Goal: Task Accomplishment & Management: Use online tool/utility

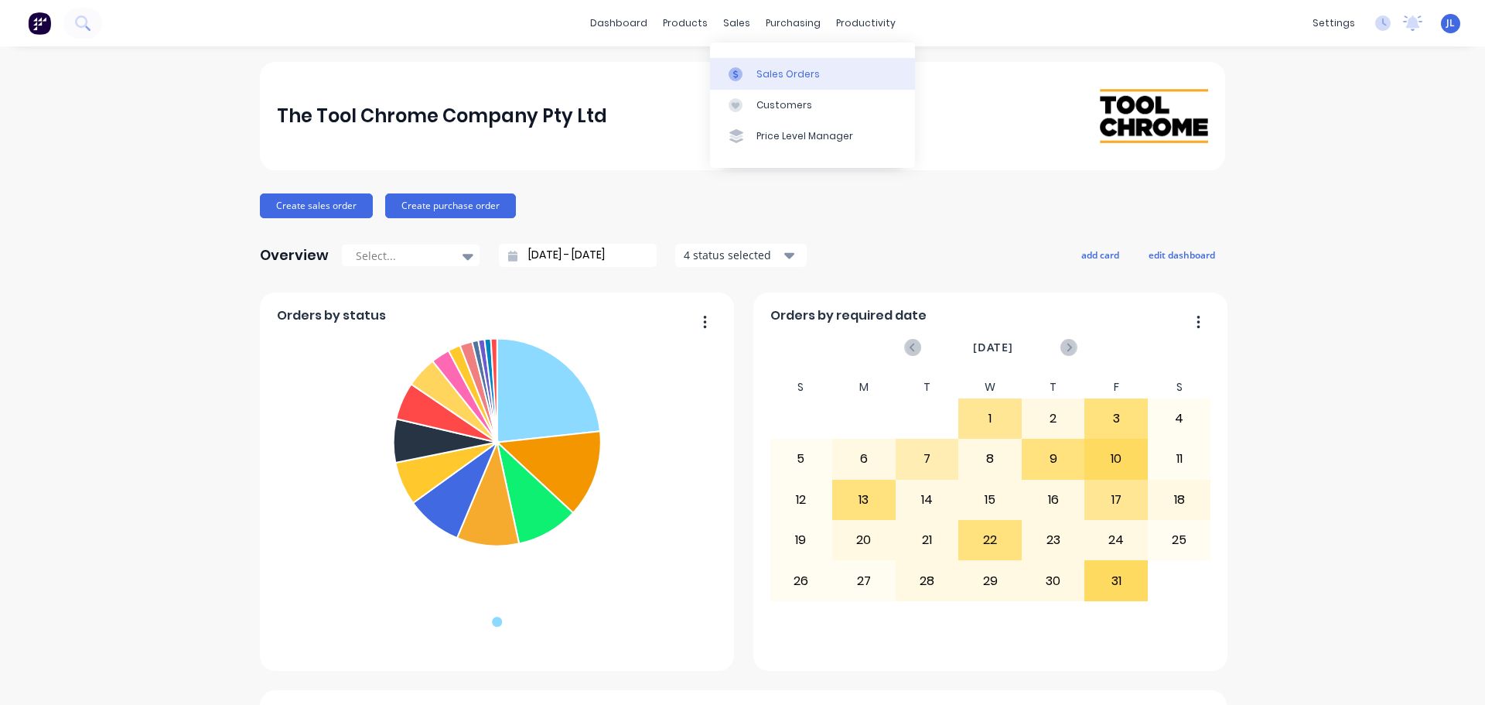
click at [746, 67] on div at bounding box center [740, 74] width 23 height 14
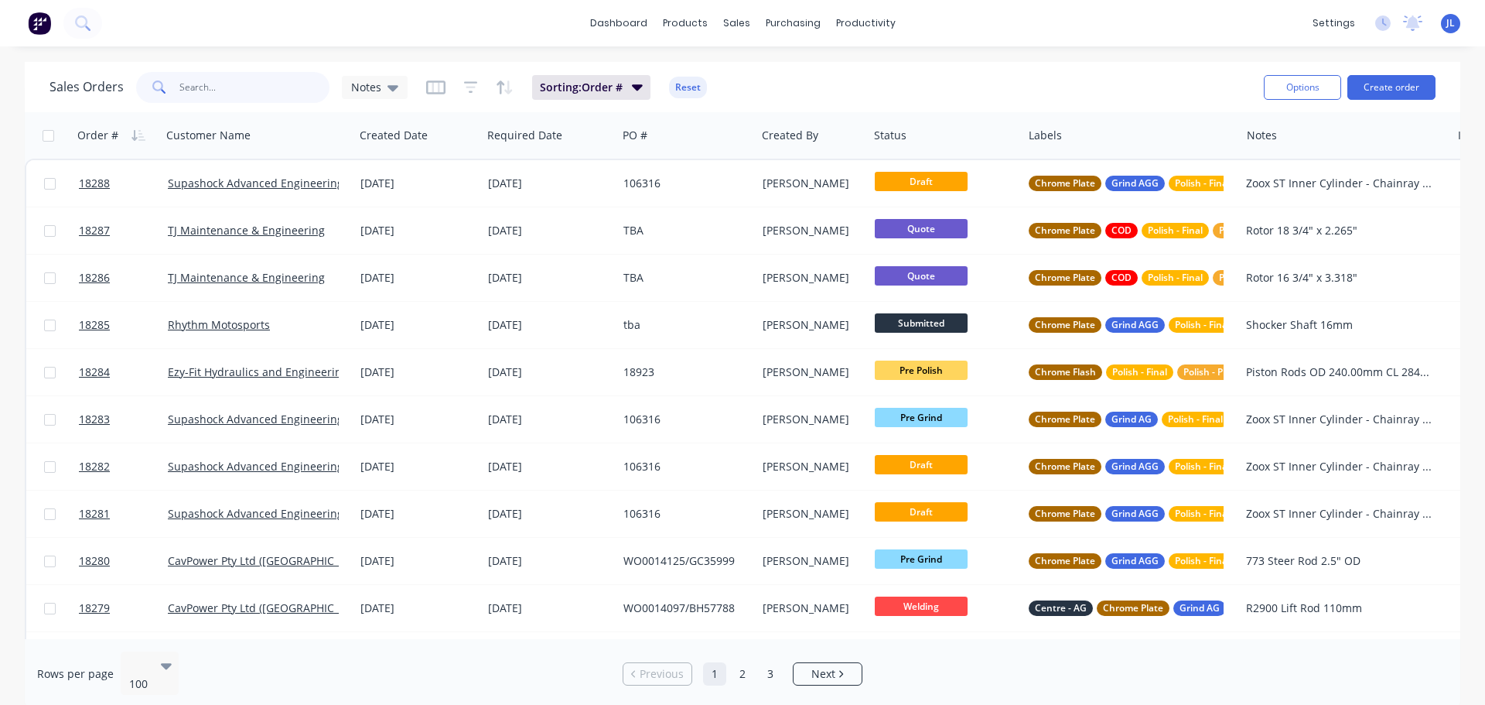
click at [190, 87] on input "text" at bounding box center [254, 87] width 151 height 31
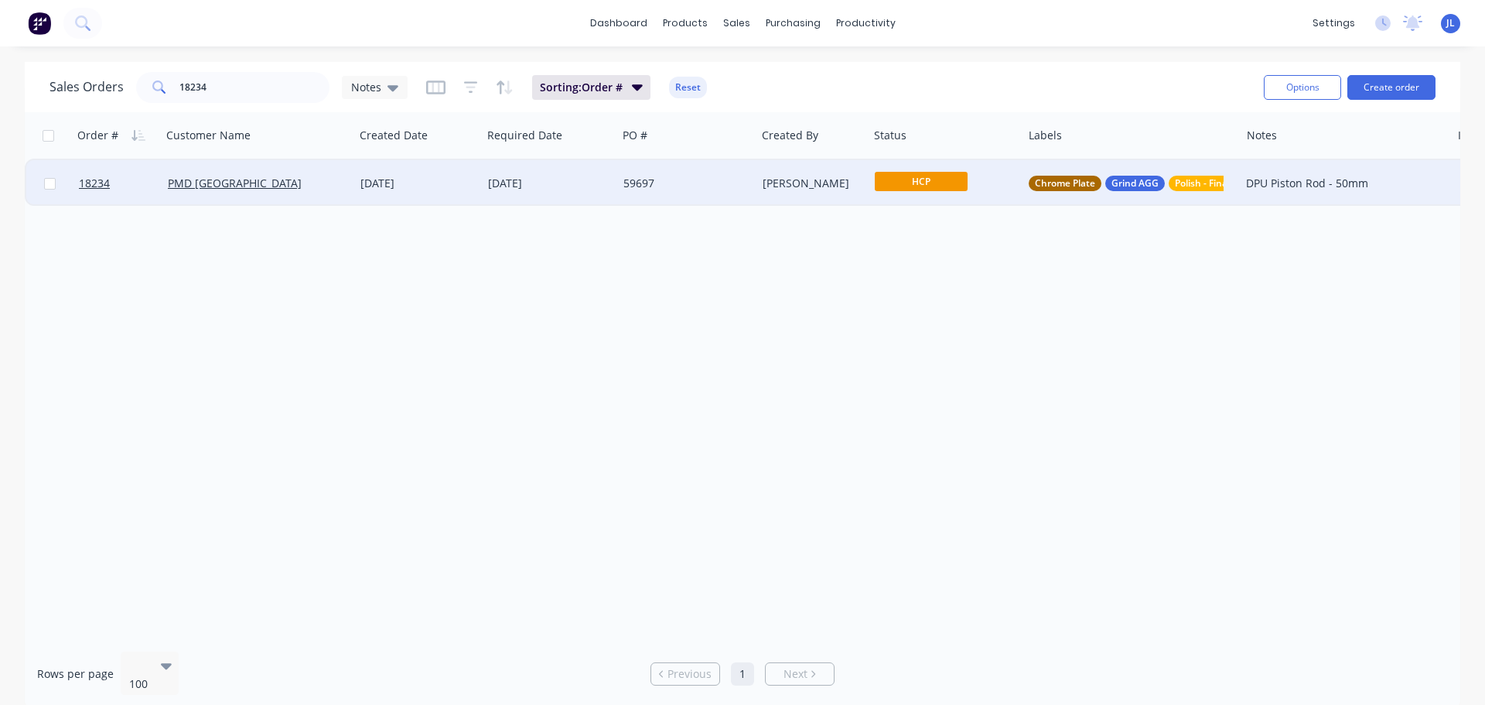
click at [951, 186] on span "HCP" at bounding box center [921, 181] width 93 height 19
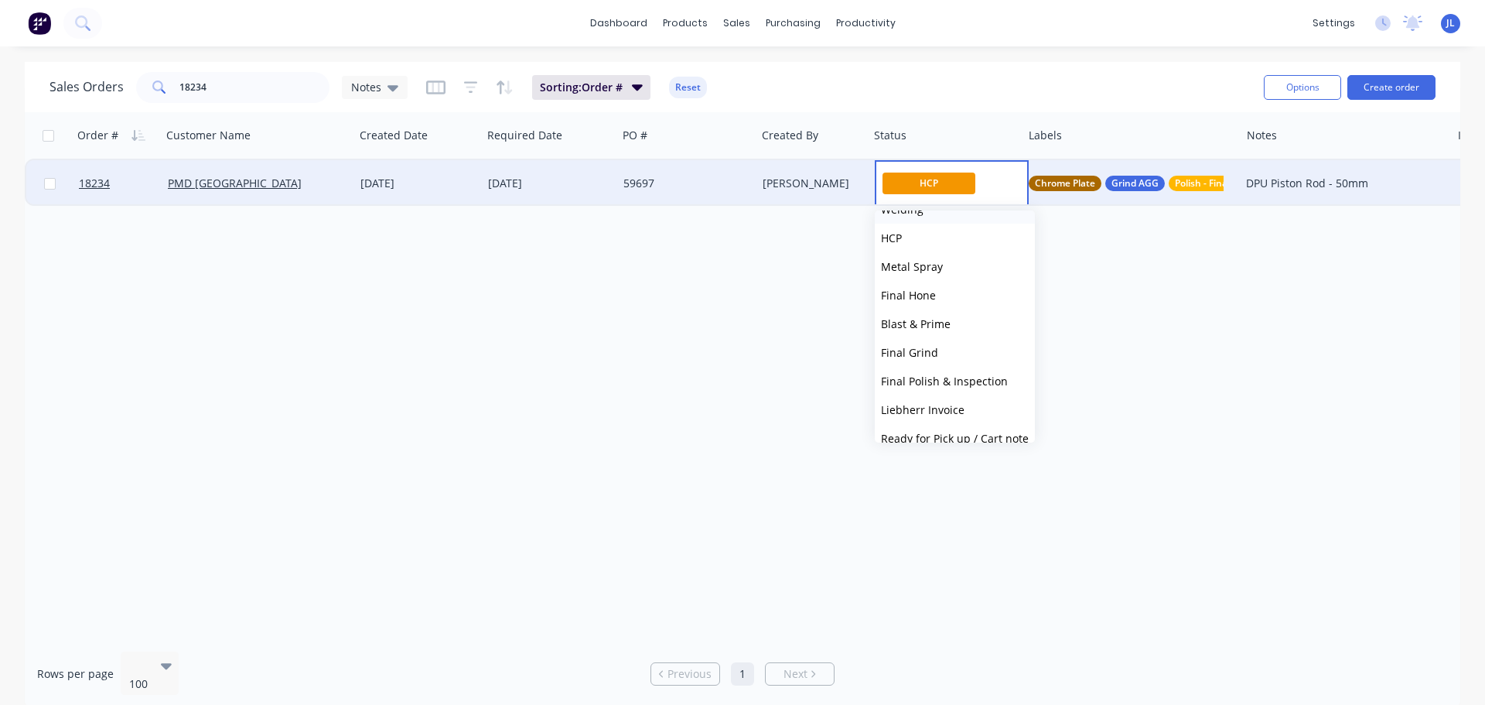
scroll to position [309, 0]
click at [954, 354] on button "Final Grind" at bounding box center [955, 351] width 160 height 29
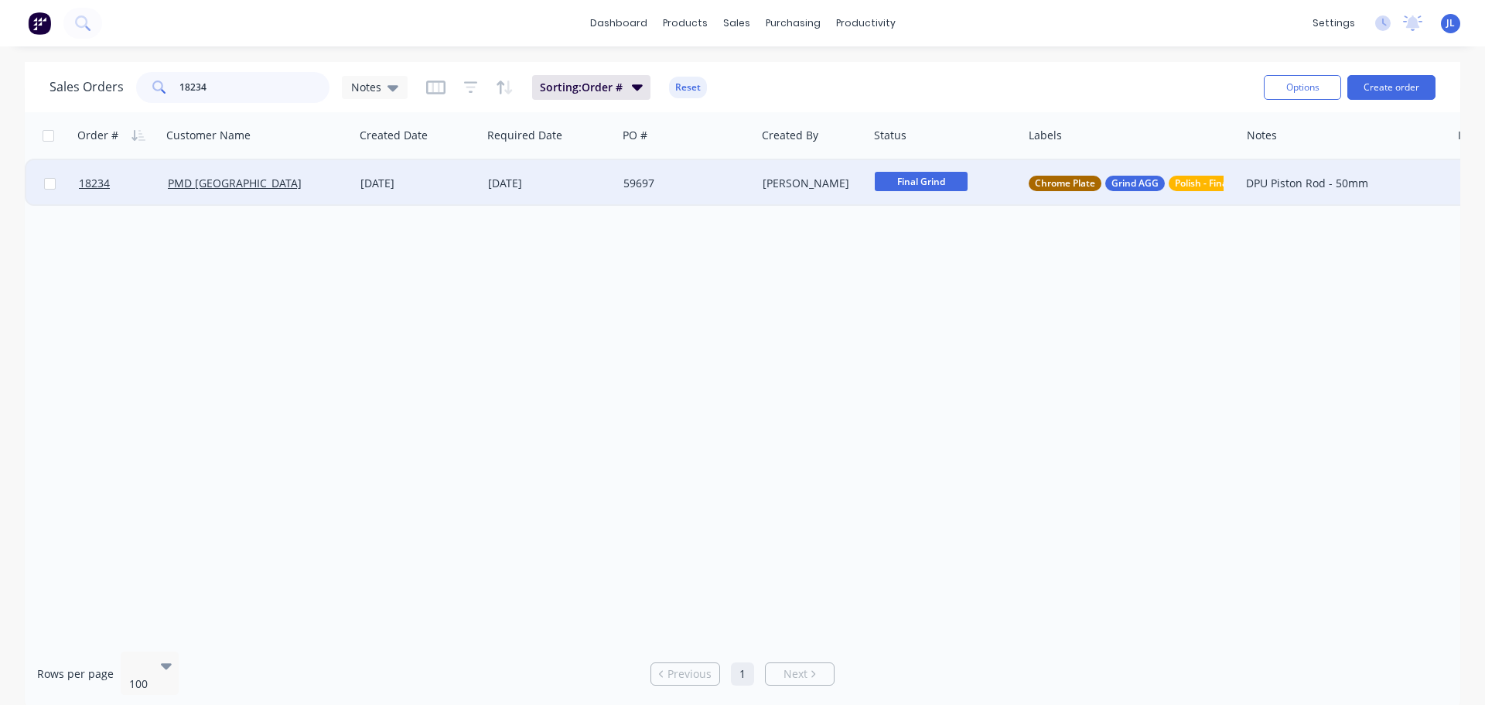
drag, startPoint x: 178, startPoint y: 86, endPoint x: 121, endPoint y: 87, distance: 57.3
click at [121, 87] on div "Sales Orders 18234 Notes" at bounding box center [229, 87] width 358 height 31
click at [909, 183] on span "HCP" at bounding box center [921, 181] width 93 height 19
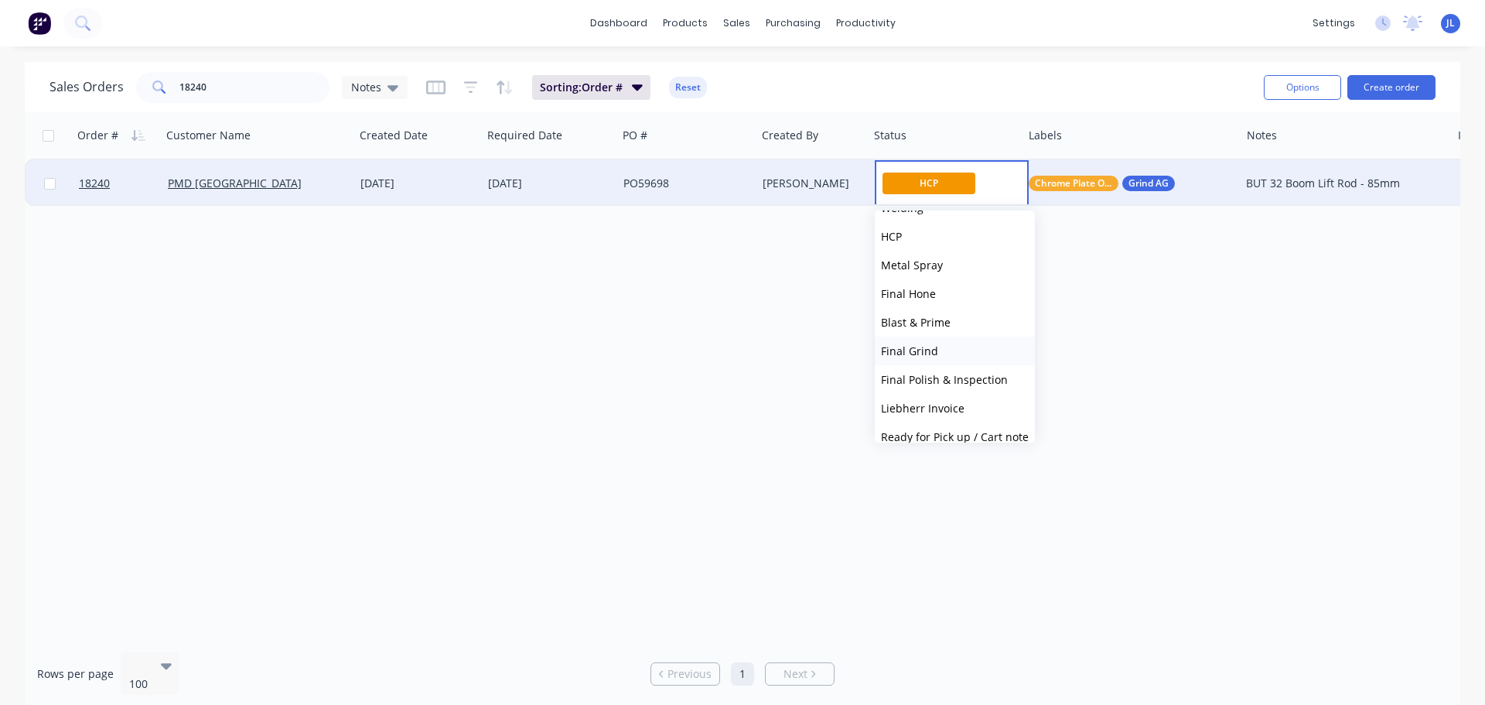
click at [924, 355] on span "Final Grind" at bounding box center [909, 350] width 57 height 15
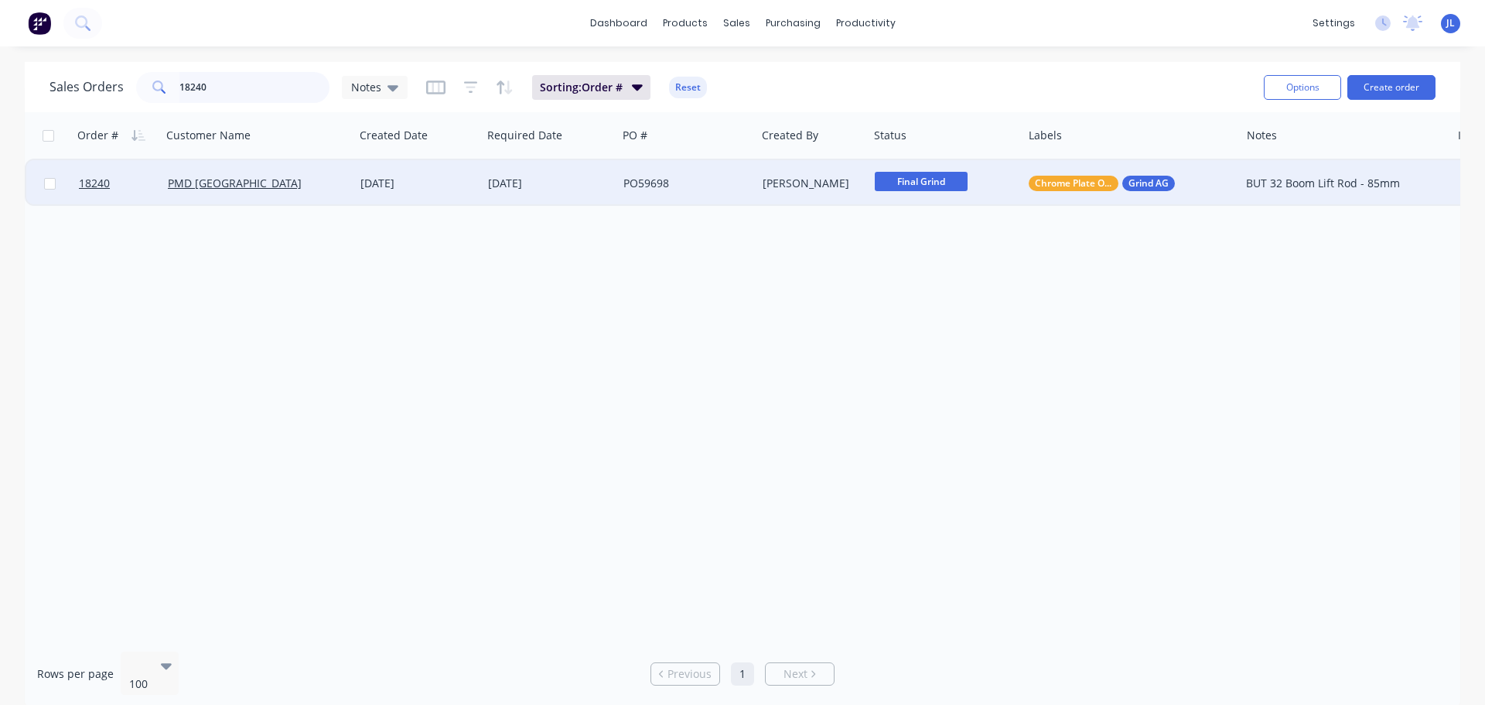
click at [231, 97] on input "18240" at bounding box center [254, 87] width 151 height 31
click at [925, 190] on span "HCP" at bounding box center [921, 181] width 93 height 19
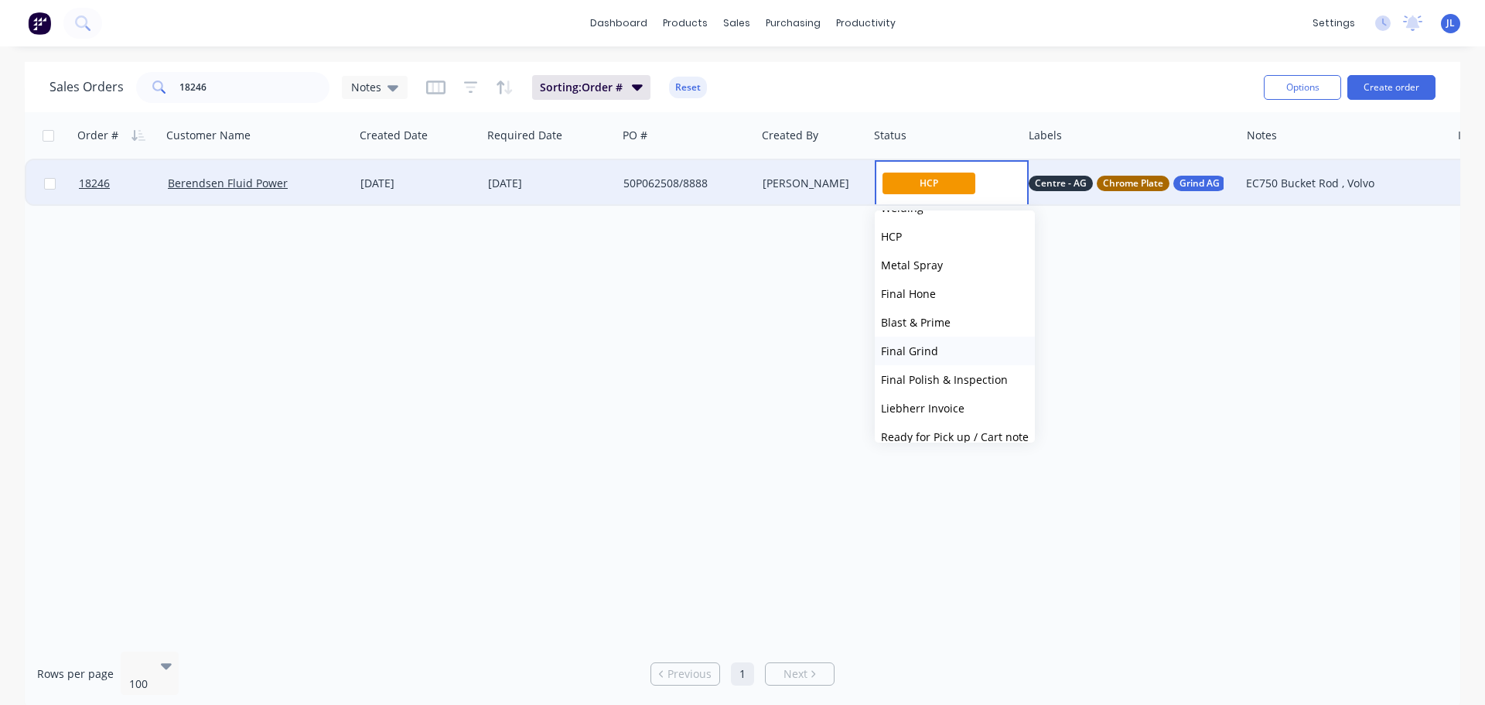
click at [936, 347] on button "Final Grind" at bounding box center [955, 351] width 160 height 29
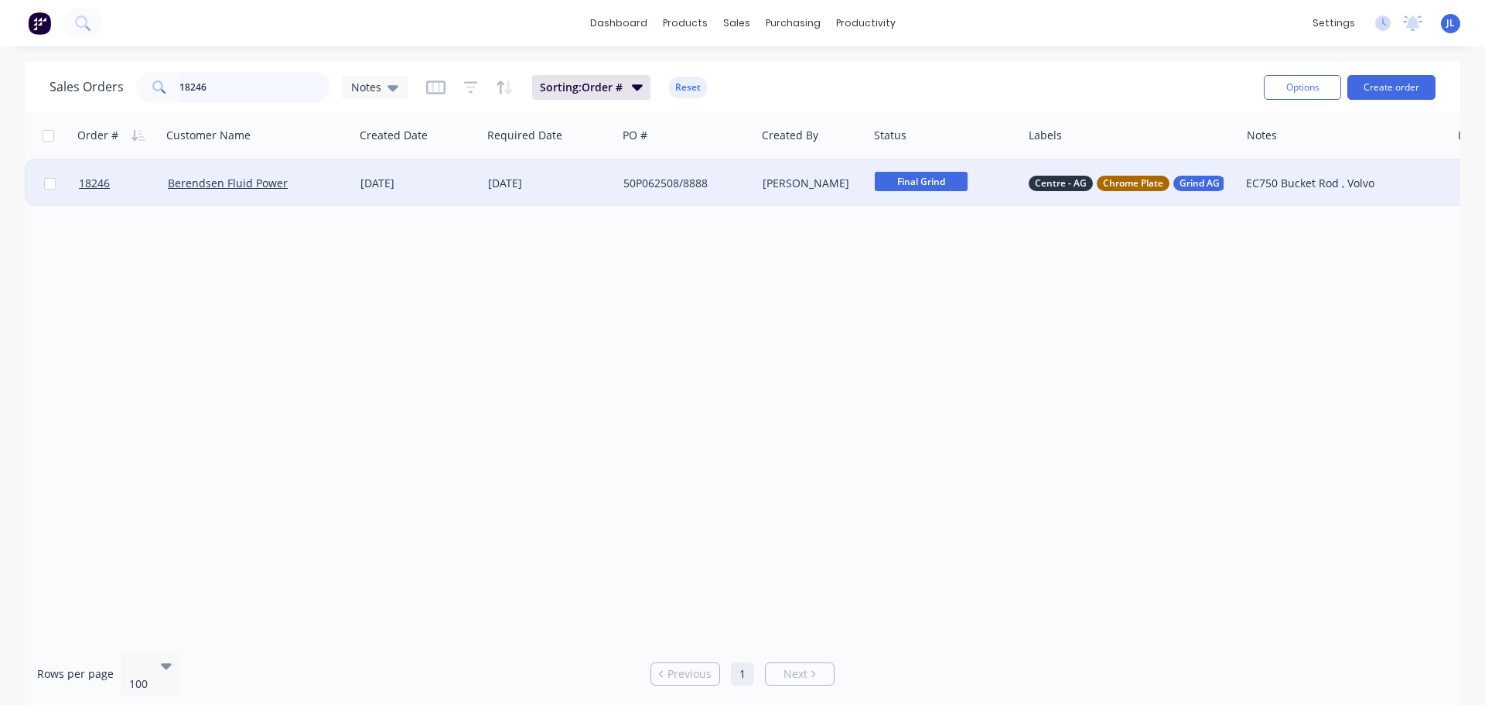
click at [244, 83] on input "18246" at bounding box center [254, 87] width 151 height 31
click at [918, 183] on span "Pre Grind" at bounding box center [921, 181] width 93 height 19
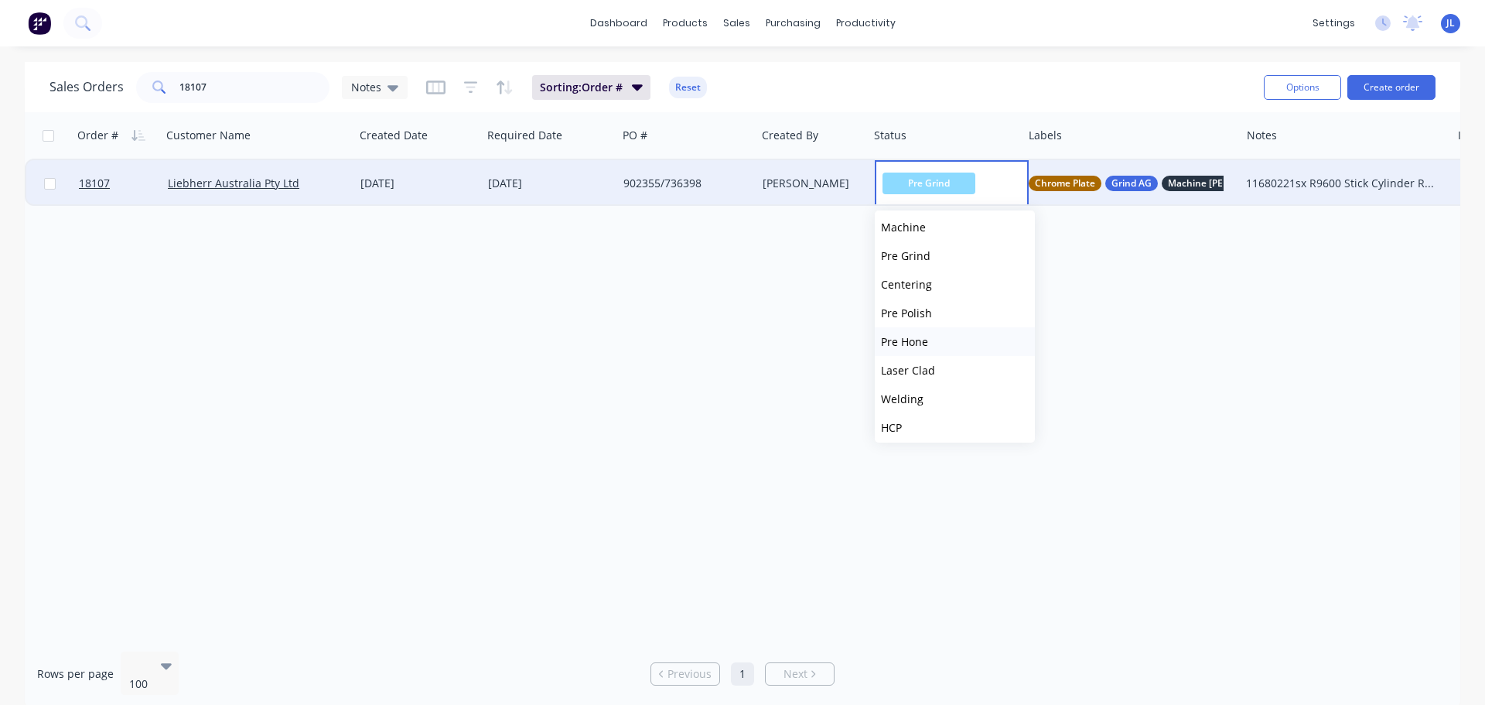
scroll to position [155, 0]
click at [927, 384] on button "HCP" at bounding box center [955, 391] width 160 height 29
click at [940, 184] on span "HCP" at bounding box center [921, 181] width 93 height 19
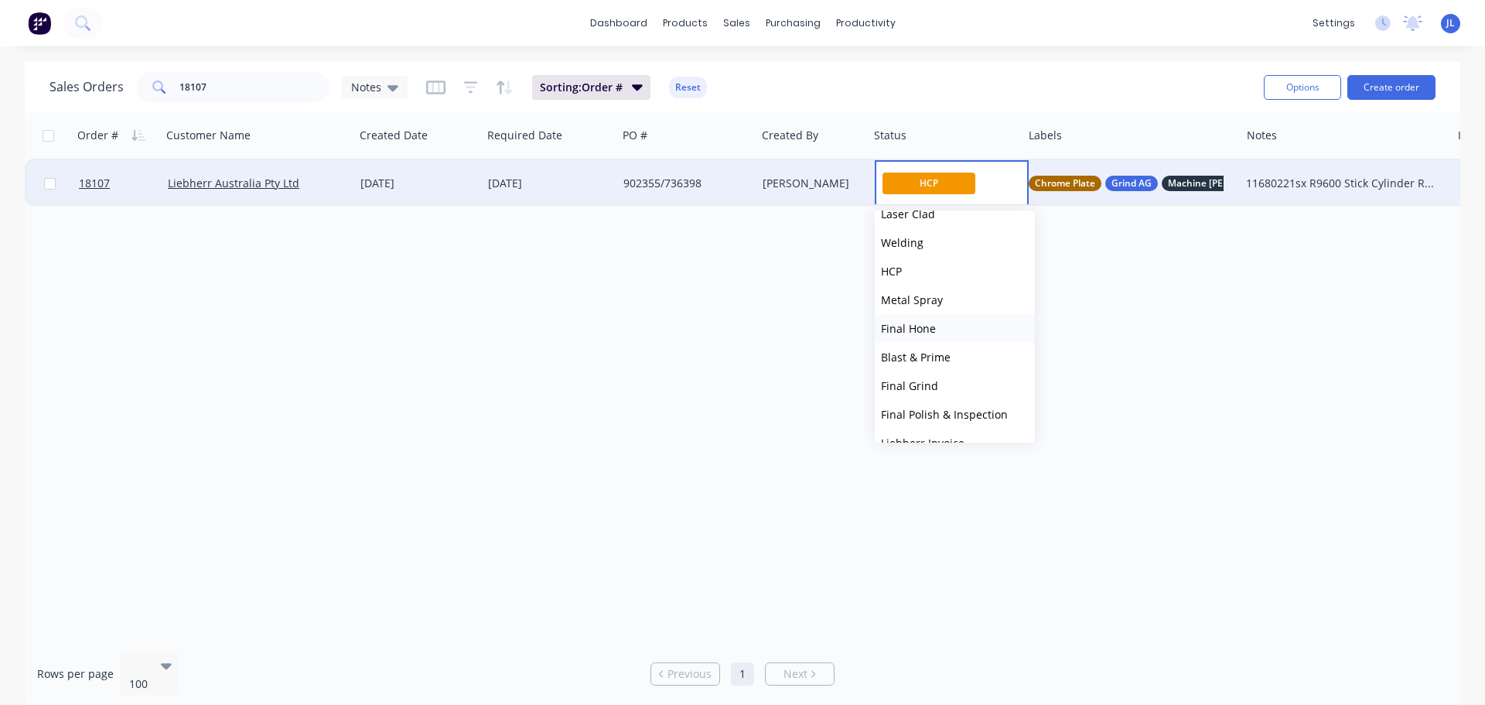
scroll to position [309, 0]
click at [941, 351] on button "Final Grind" at bounding box center [955, 351] width 160 height 29
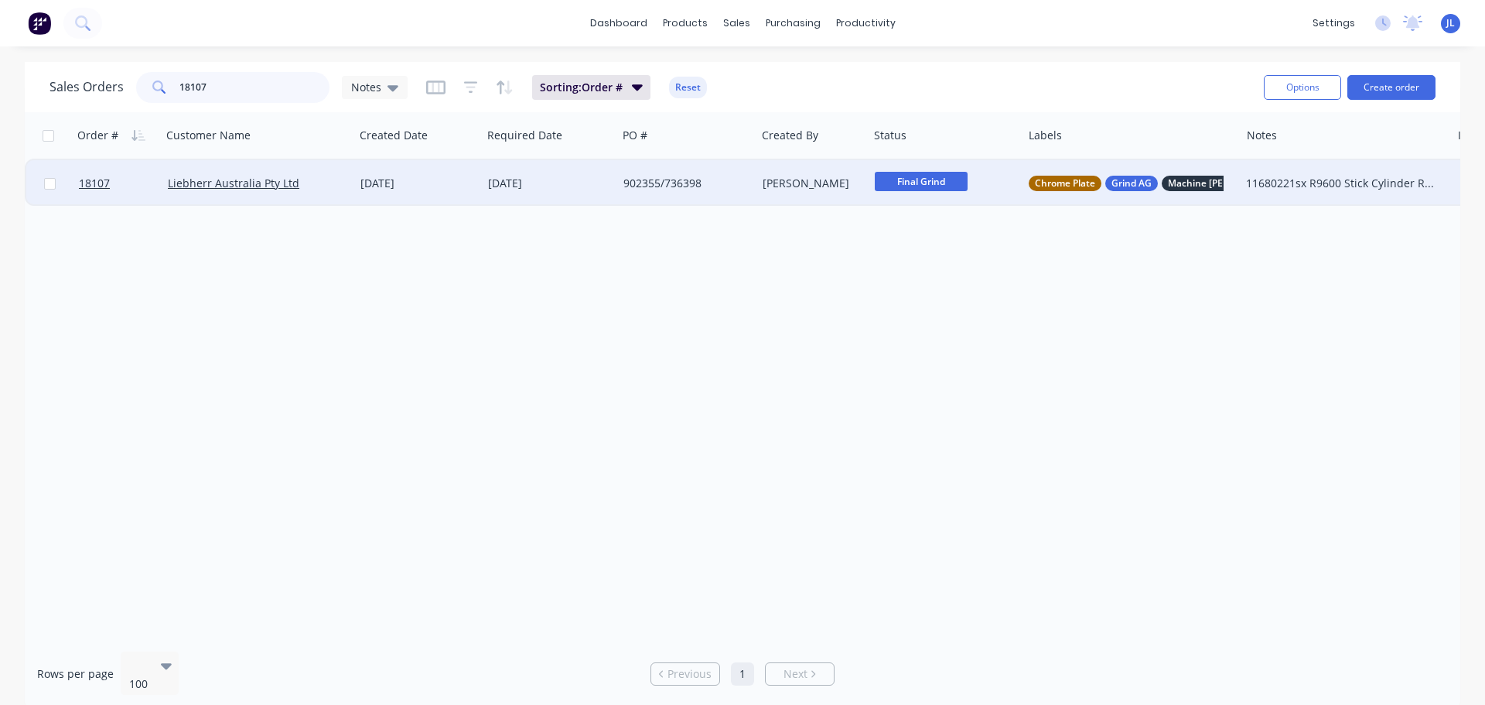
click at [203, 88] on input "18107" at bounding box center [254, 87] width 151 height 31
click at [219, 86] on input "18107" at bounding box center [254, 87] width 151 height 31
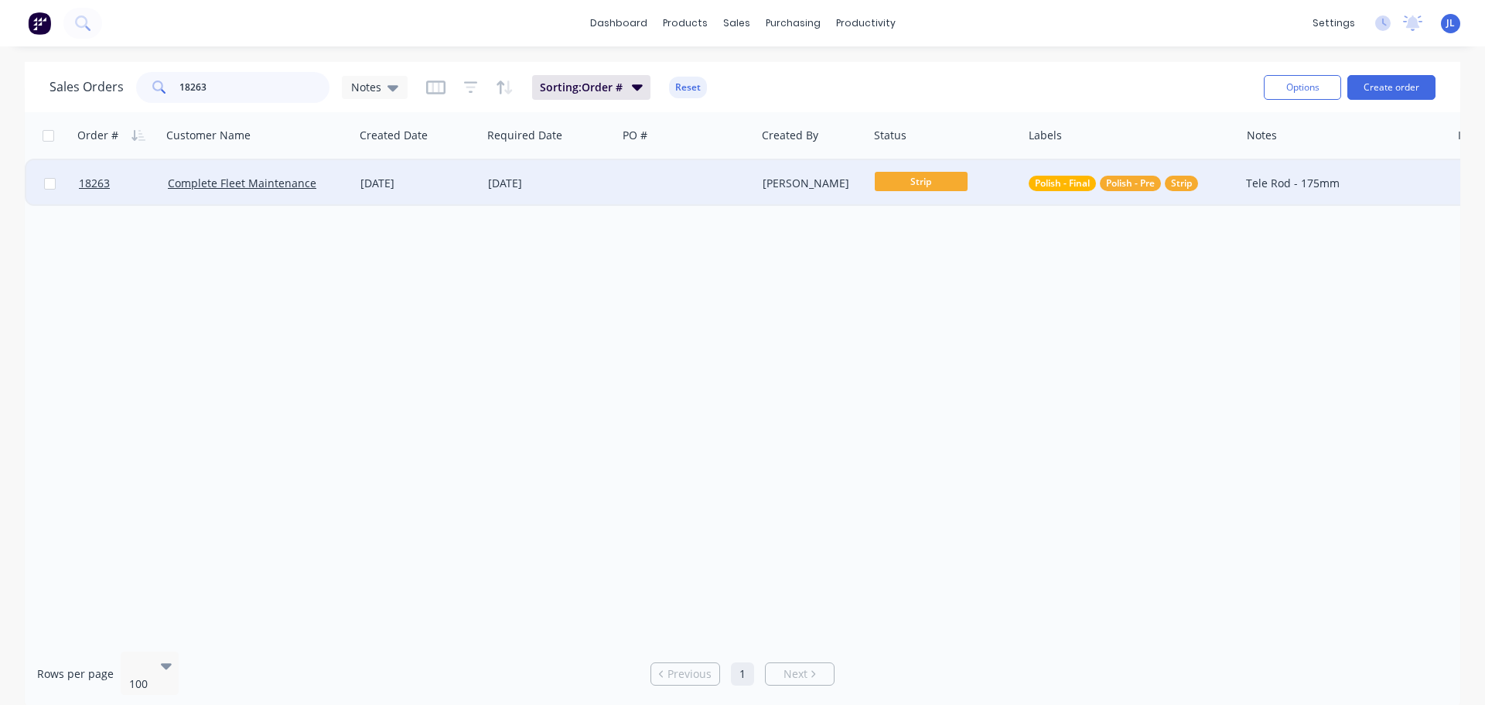
type input "18263"
click at [959, 179] on span "Strip" at bounding box center [921, 181] width 93 height 19
click at [937, 431] on button "Pre Polish" at bounding box center [955, 431] width 160 height 29
